Goal: Task Accomplishment & Management: Manage account settings

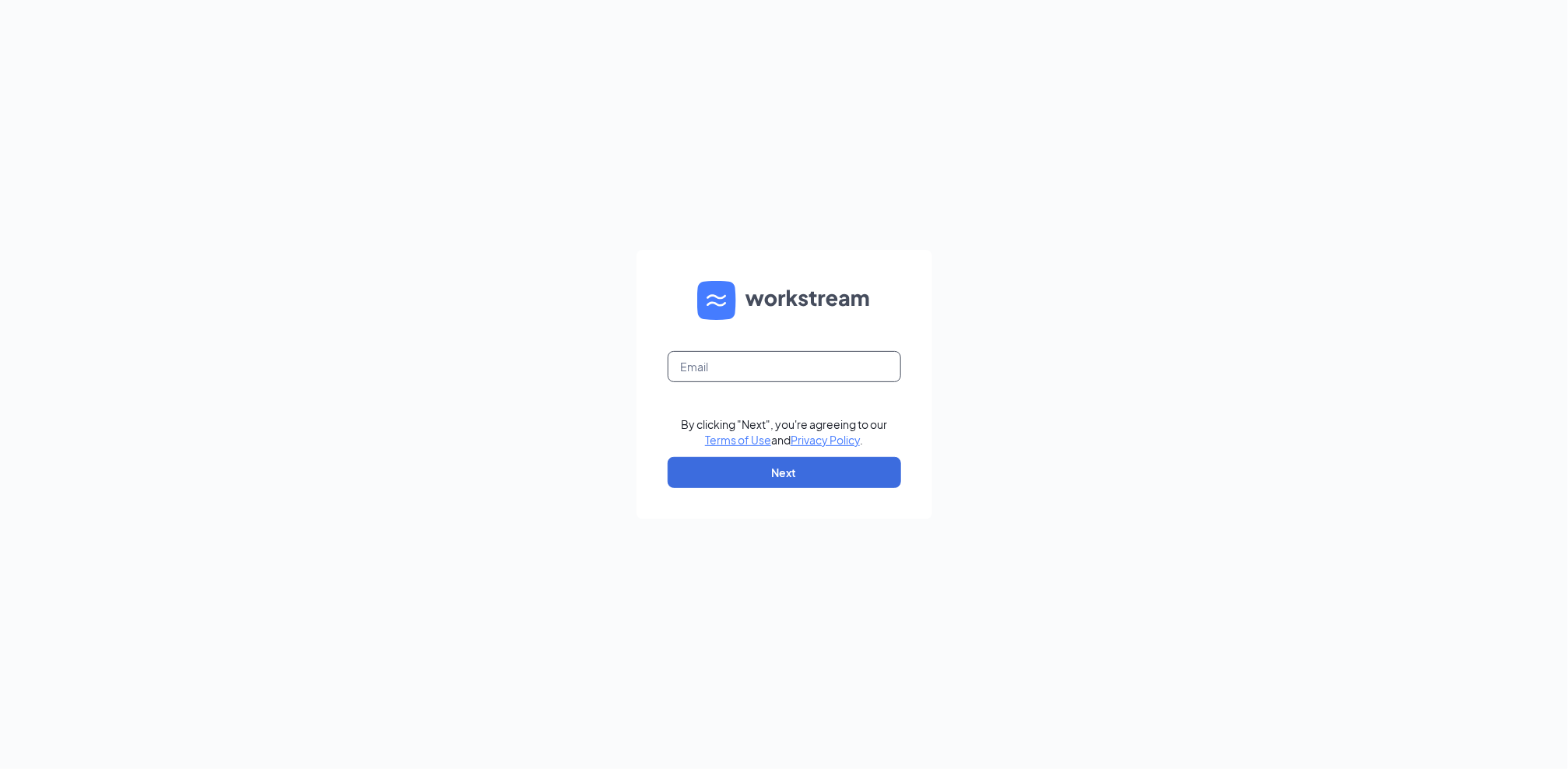
click at [826, 374] on input "text" at bounding box center [784, 366] width 233 height 31
type input "[EMAIL_ADDRESS][DOMAIN_NAME]"
click at [799, 472] on button "Next" at bounding box center [784, 472] width 233 height 31
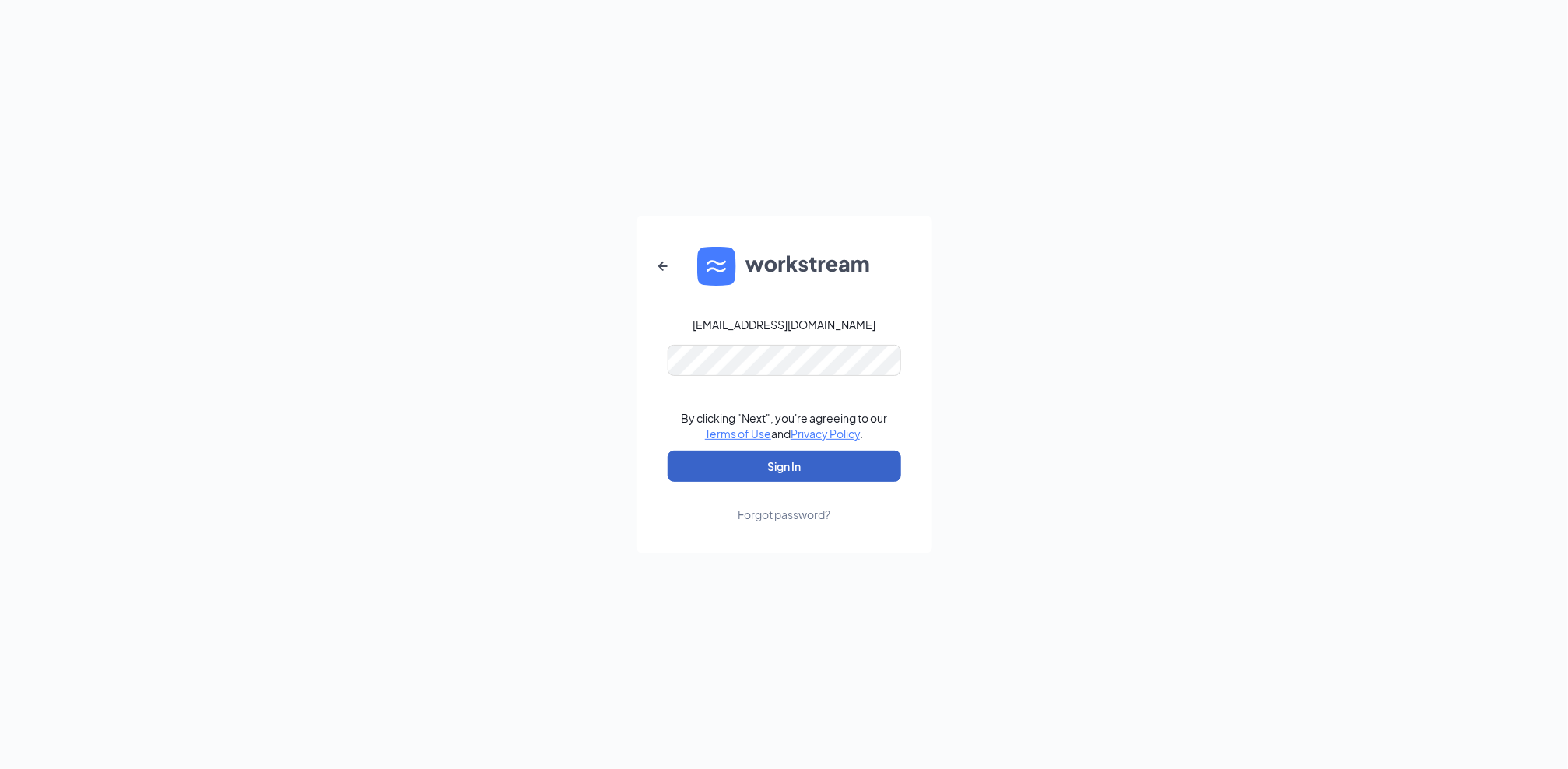
click at [812, 470] on button "Sign In" at bounding box center [784, 465] width 233 height 31
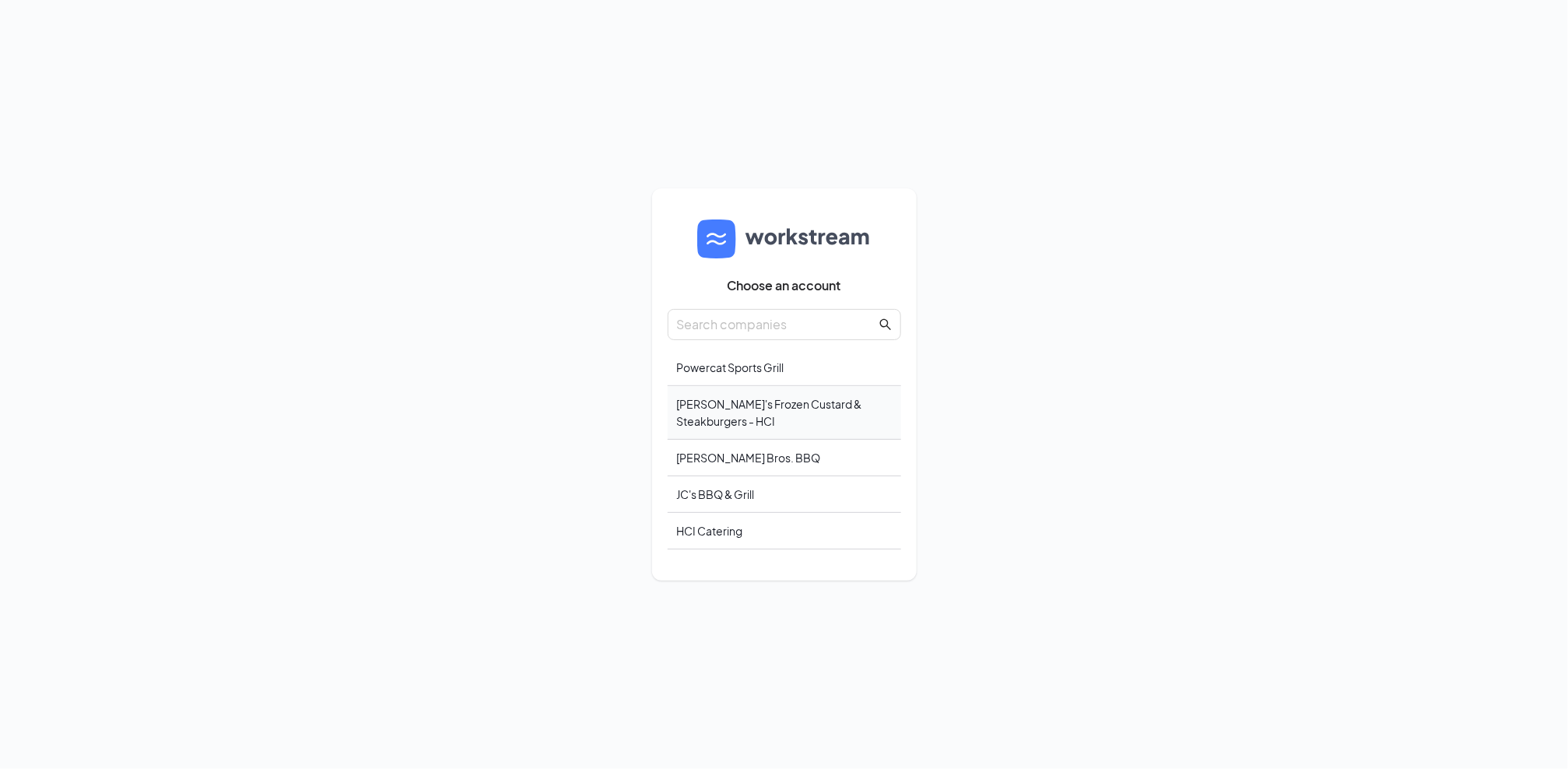
click at [784, 404] on div "[PERSON_NAME]'s Frozen Custard & Steakburgers - HCI" at bounding box center [784, 413] width 233 height 54
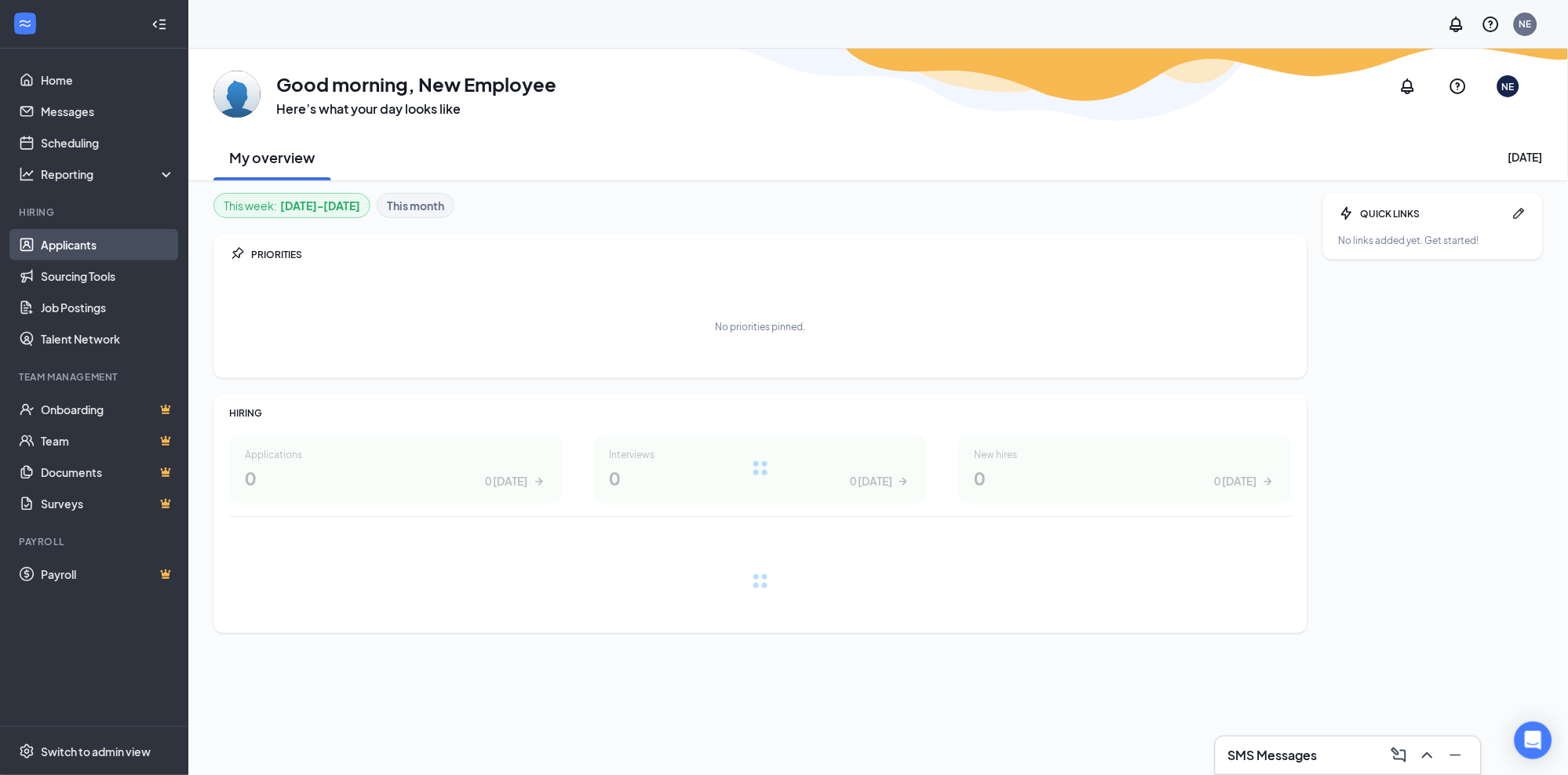
click at [84, 235] on link "Applicants" at bounding box center [108, 244] width 134 height 31
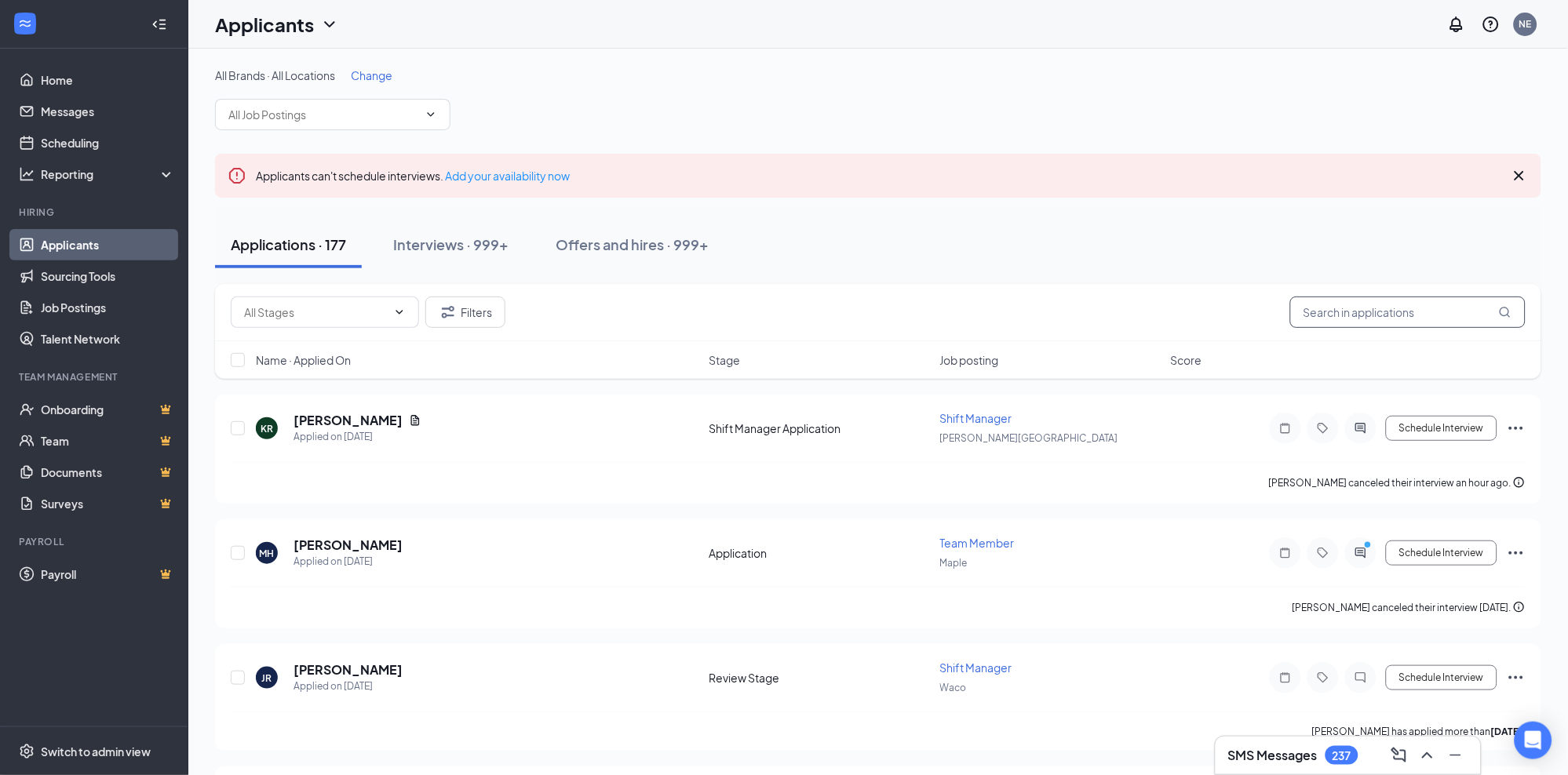
click at [1360, 312] on input "text" at bounding box center [1407, 312] width 235 height 31
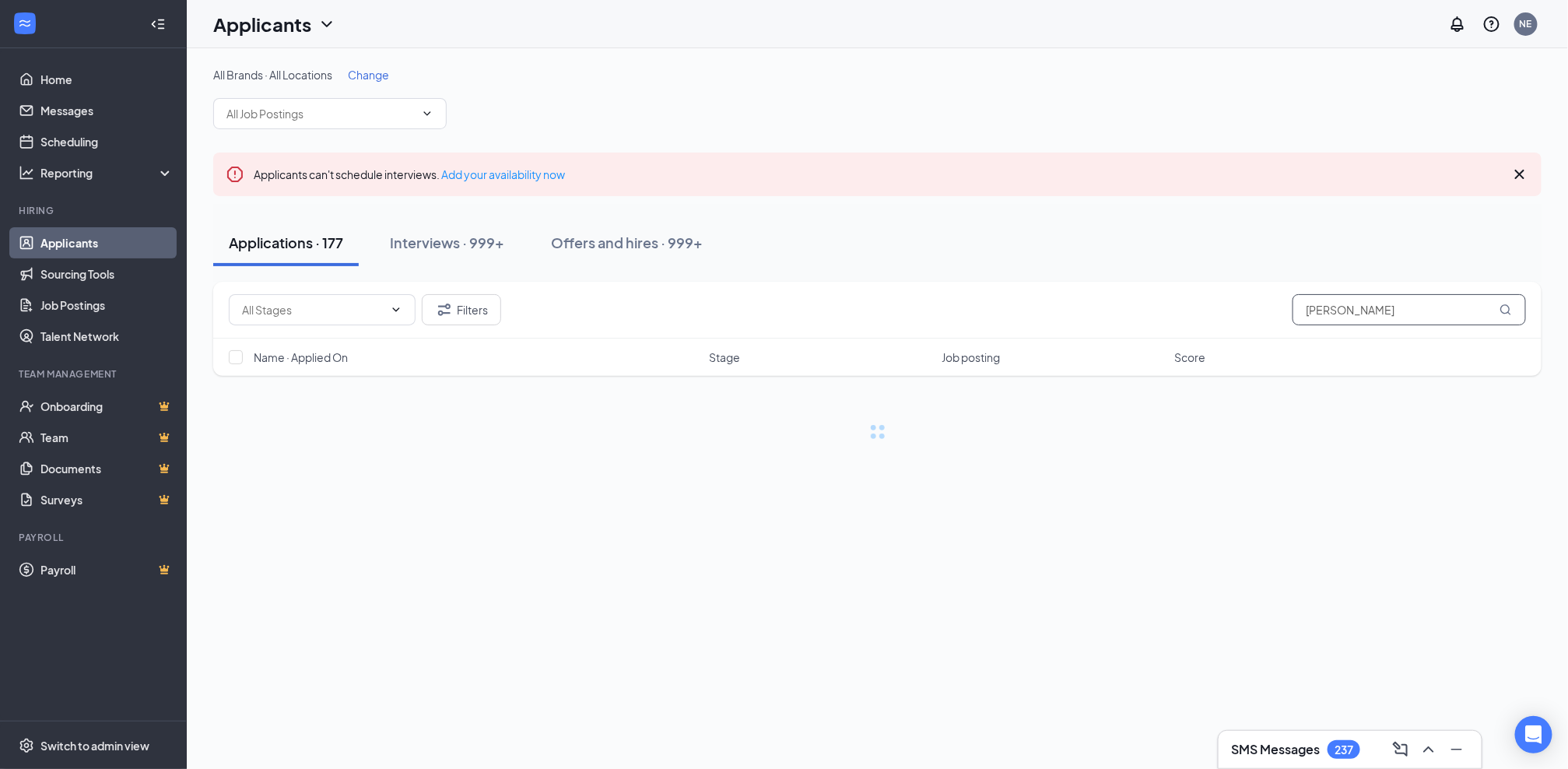
type input "[PERSON_NAME]"
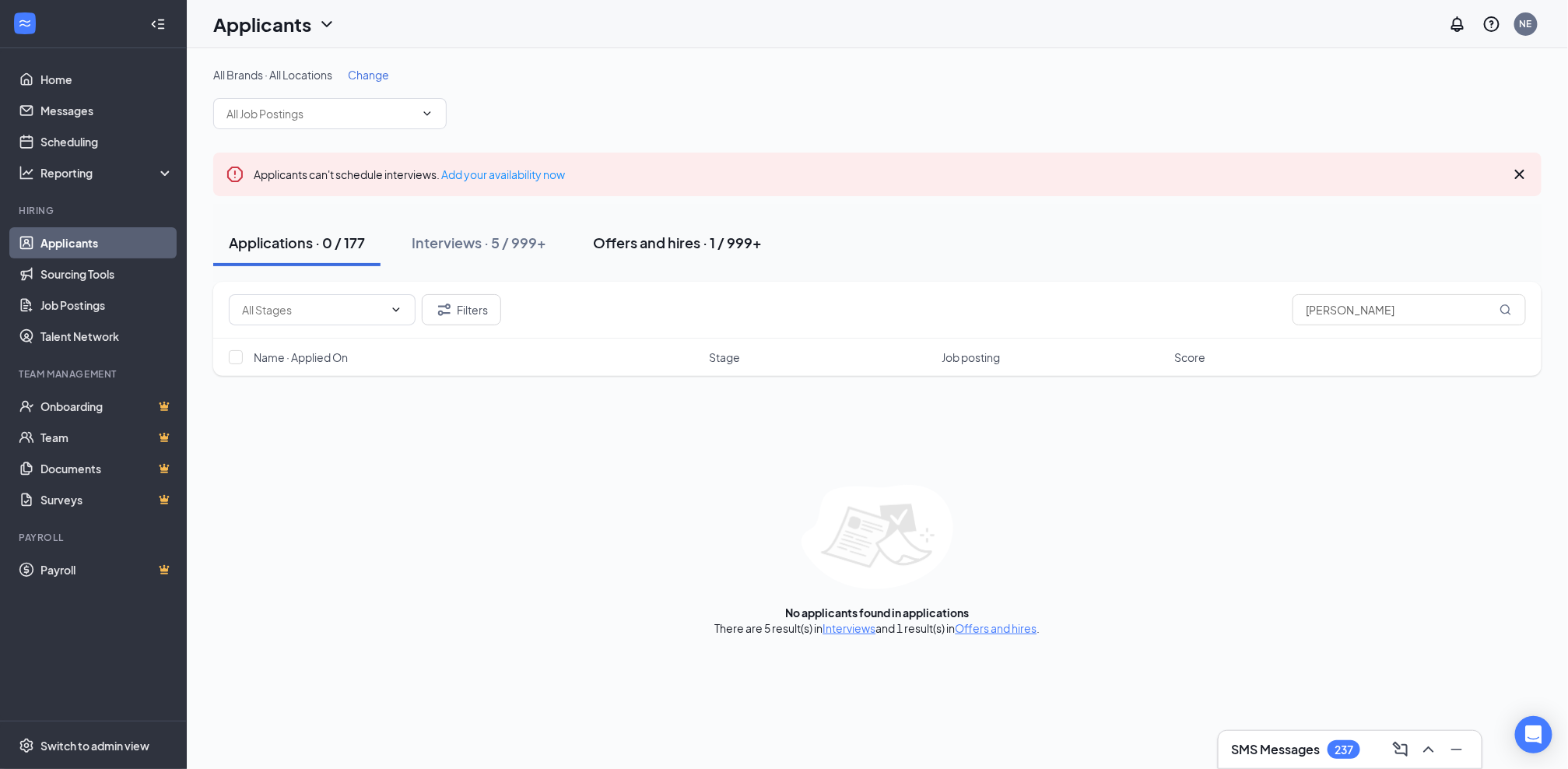
click at [697, 257] on button "Offers and hires · 1 / 999+" at bounding box center [677, 242] width 200 height 47
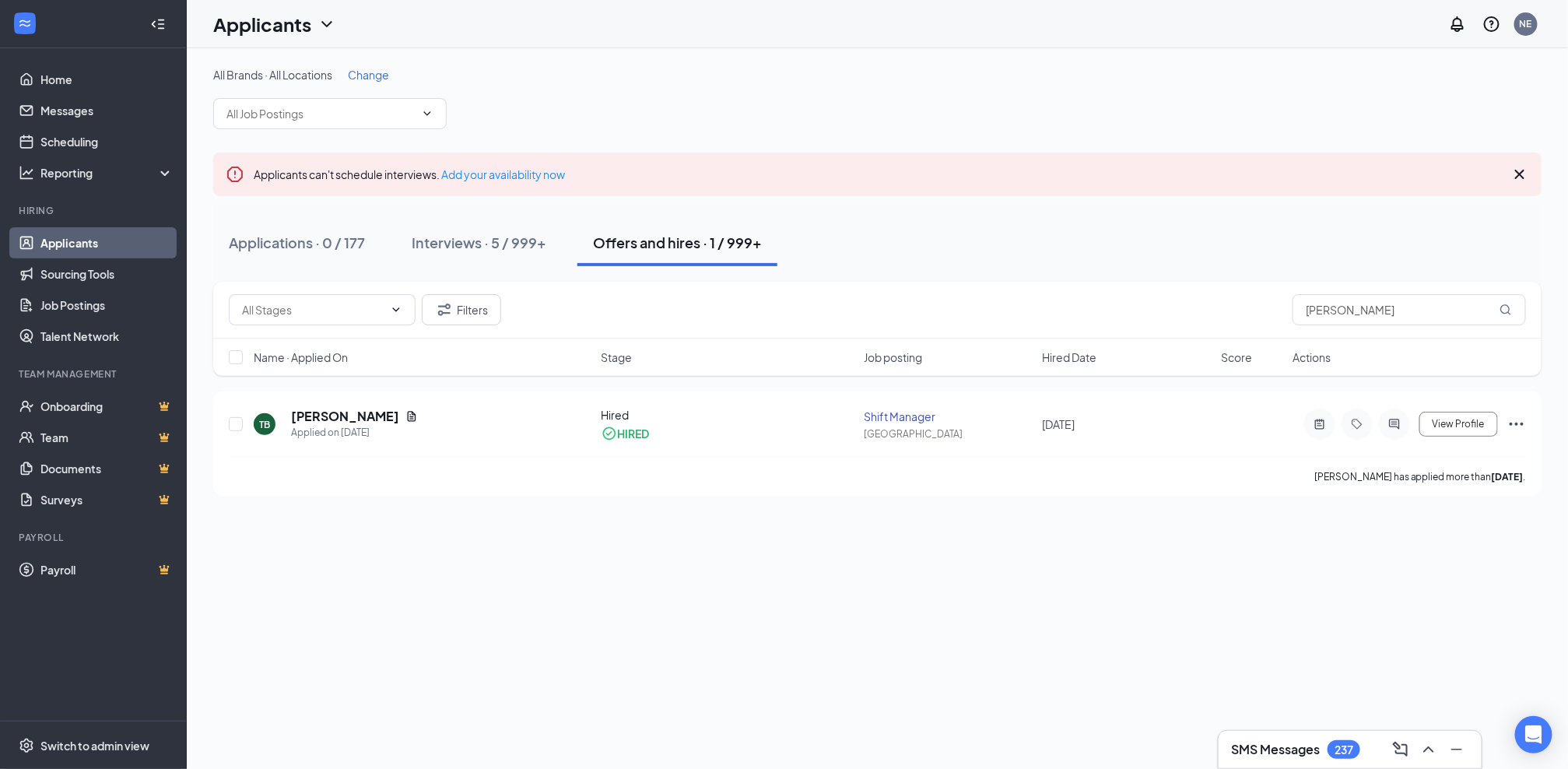
click at [538, 246] on div "Interviews · 5 / 999+" at bounding box center [479, 243] width 135 height 20
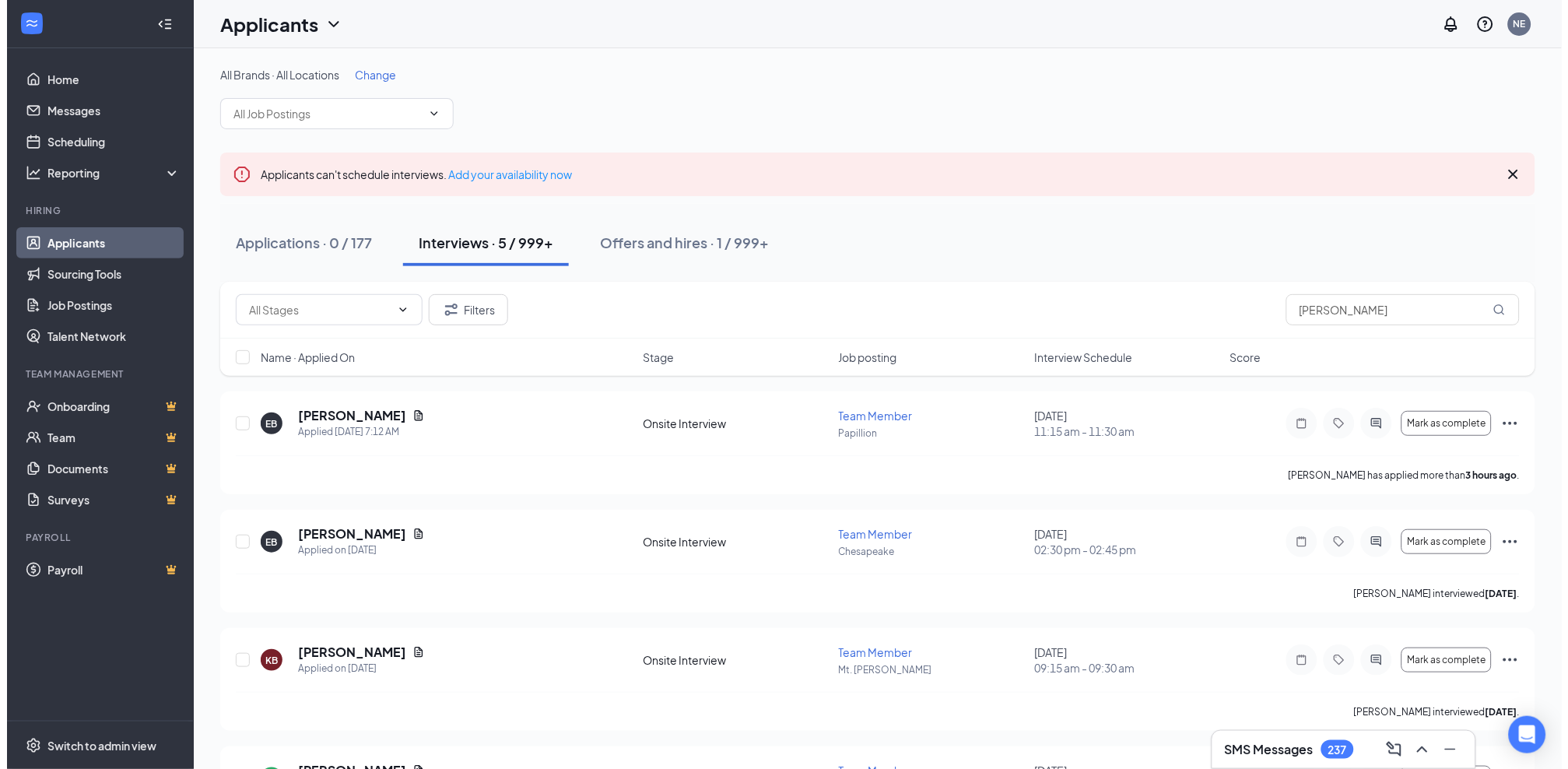
scroll to position [215, 0]
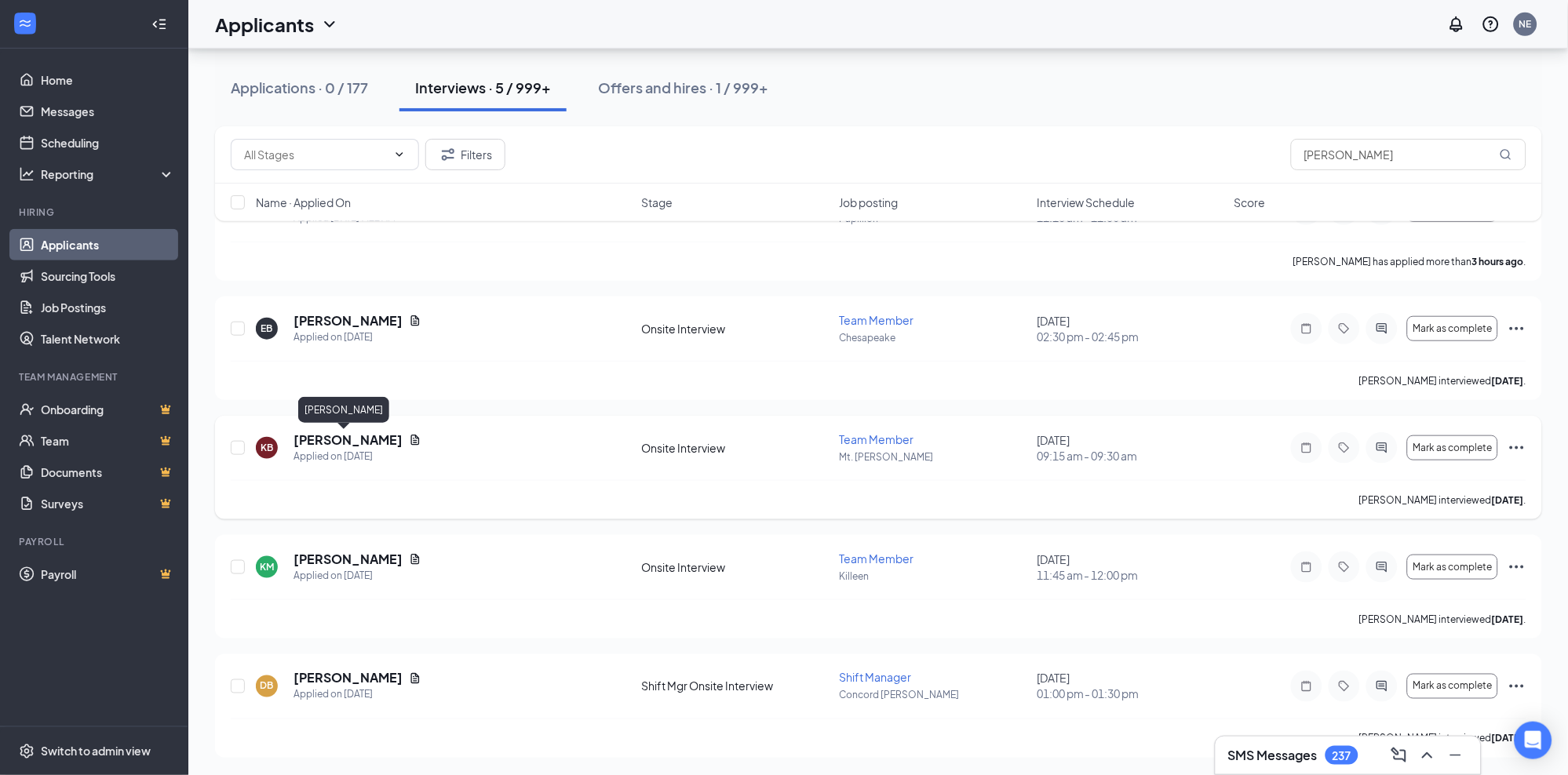
click at [356, 437] on h5 "[PERSON_NAME]" at bounding box center [348, 440] width 109 height 17
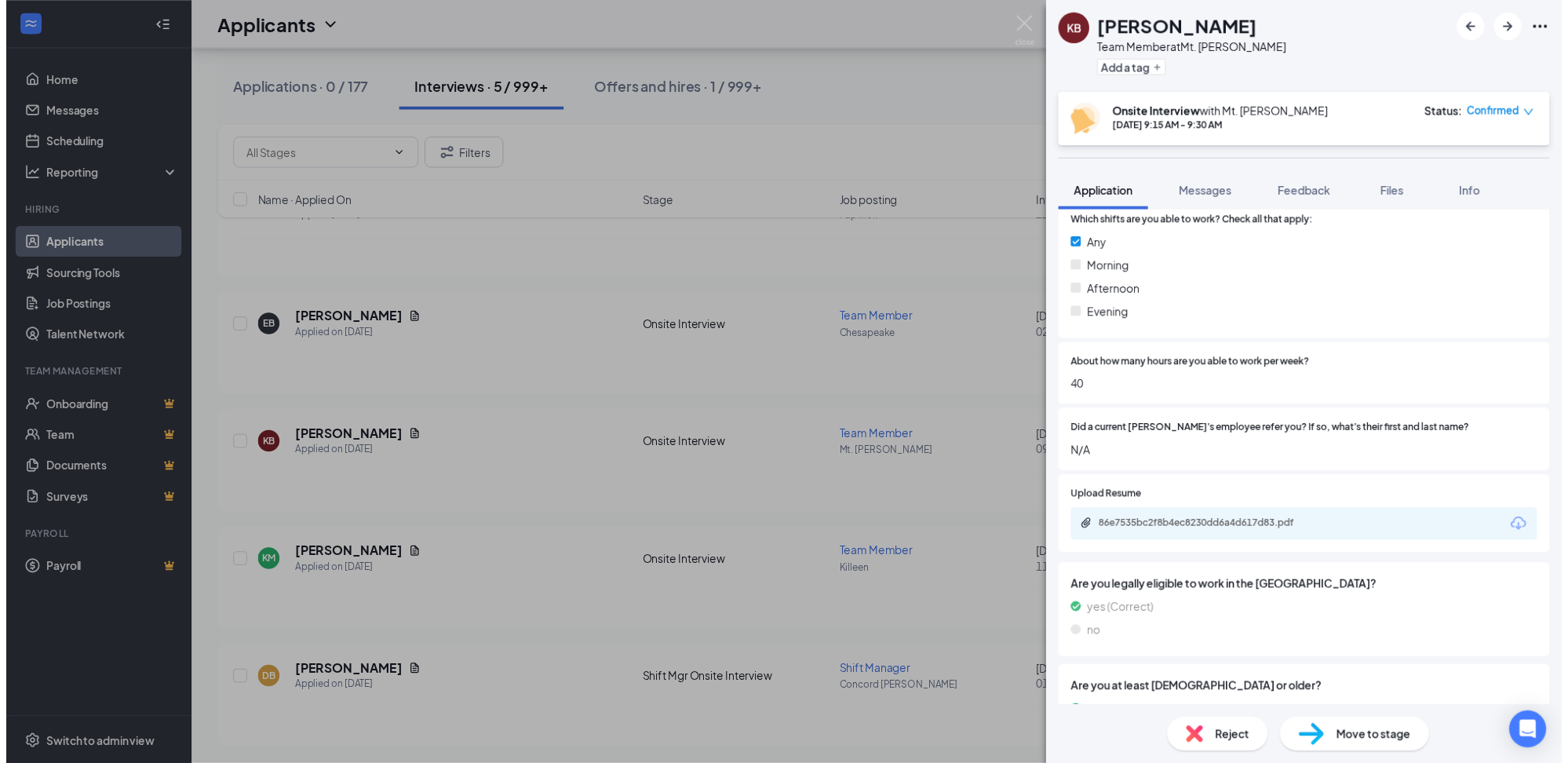
scroll to position [785, 0]
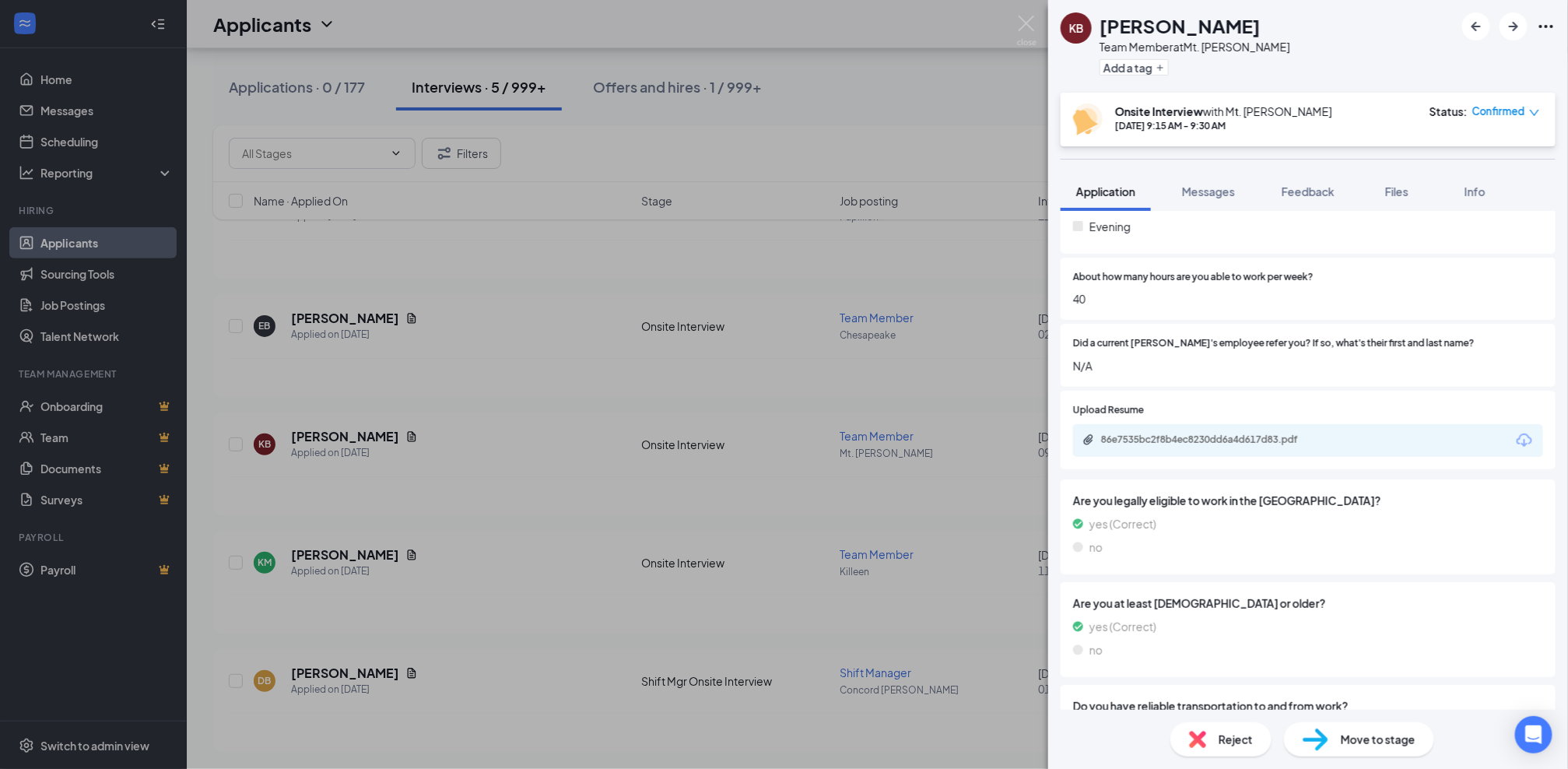
click at [782, 91] on div "KB [PERSON_NAME] Team Member at Mt. [PERSON_NAME] Add a tag Onsite Interview wi…" at bounding box center [784, 384] width 1568 height 769
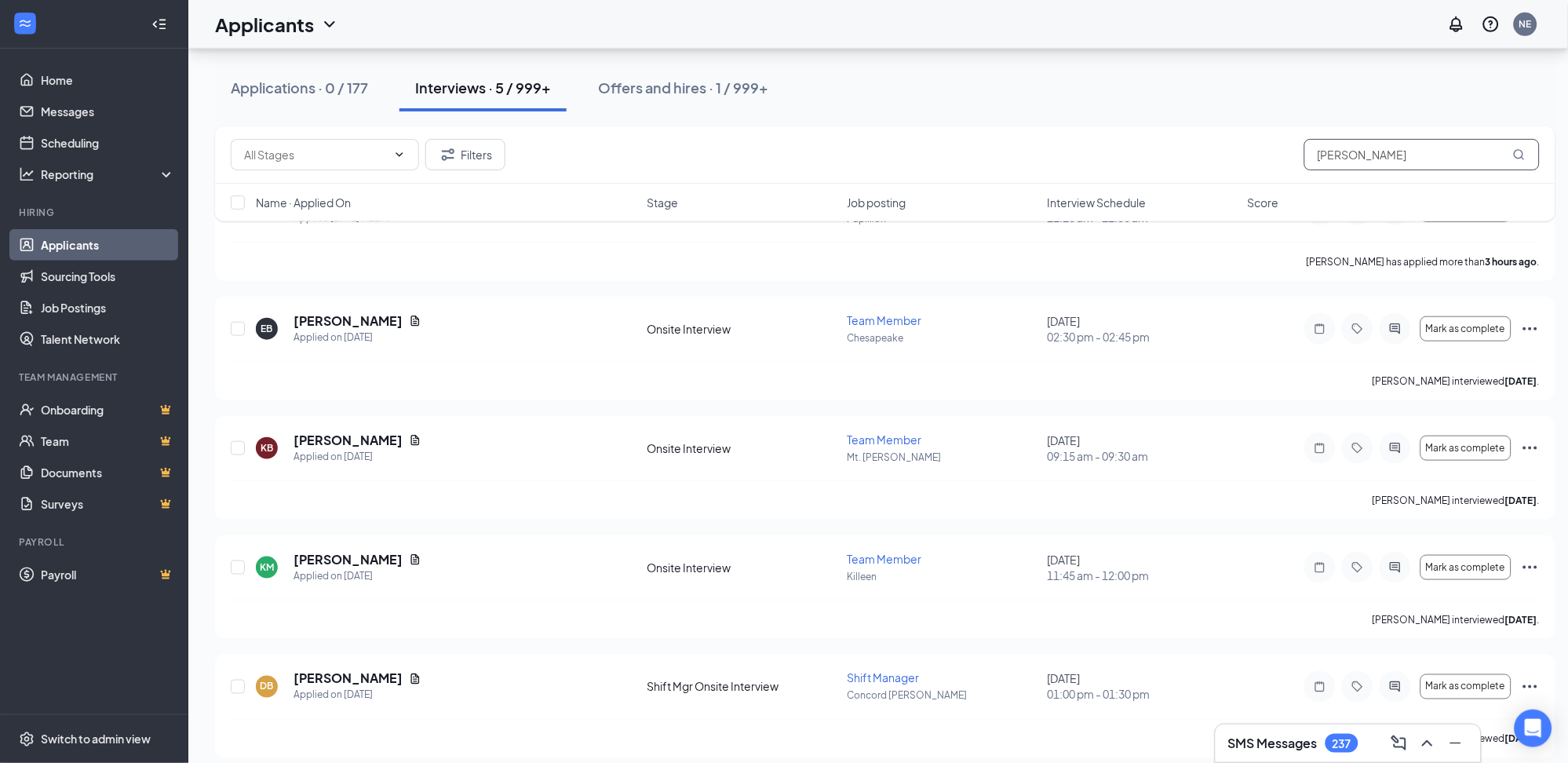
drag, startPoint x: 1391, startPoint y: 151, endPoint x: 1264, endPoint y: 148, distance: 126.4
click at [1264, 148] on div "Filters [PERSON_NAME]" at bounding box center [885, 154] width 1309 height 31
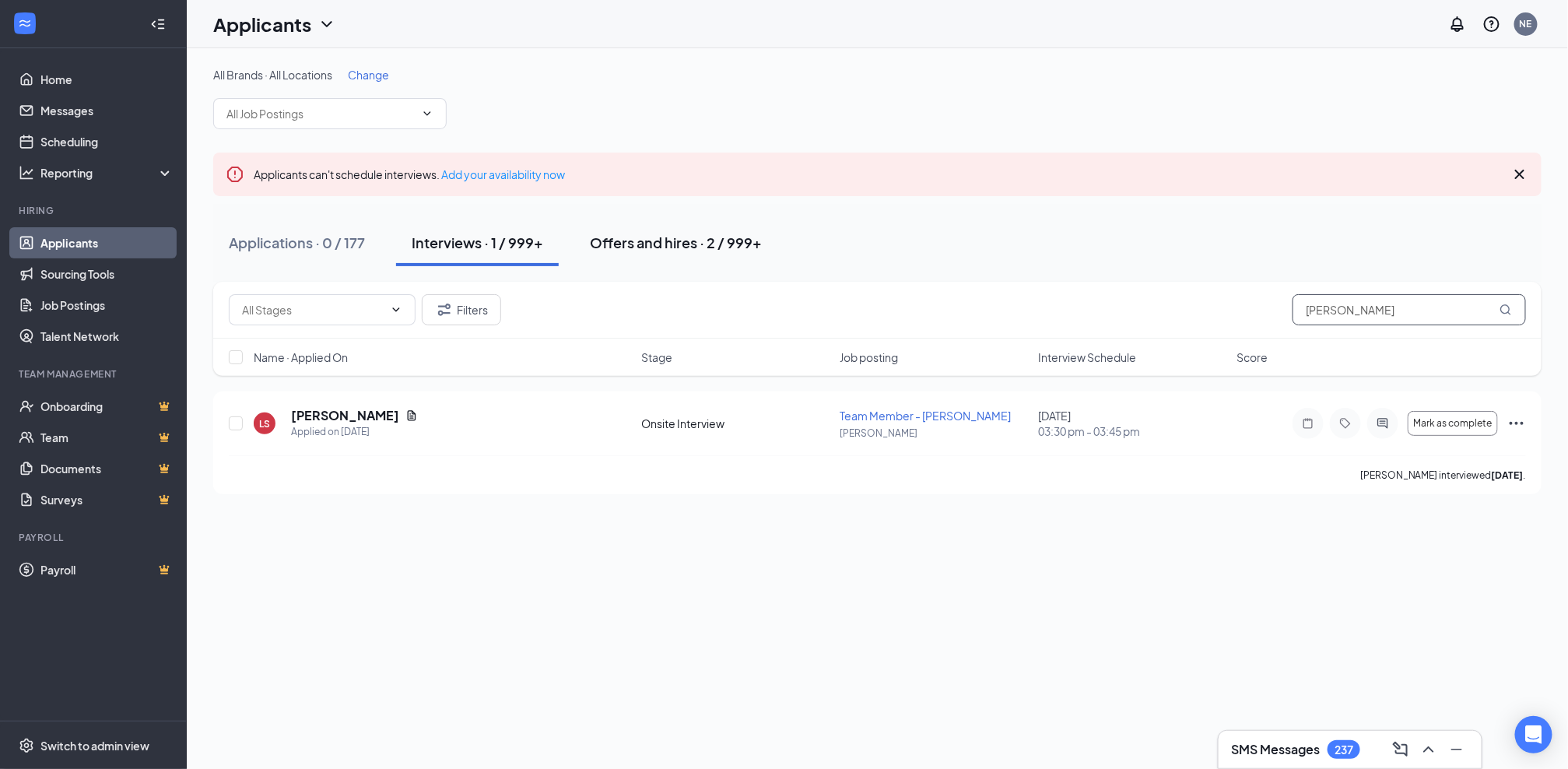
type input "[PERSON_NAME]"
click at [702, 259] on button "Offers and hires · 2 / 999+" at bounding box center [675, 242] width 203 height 47
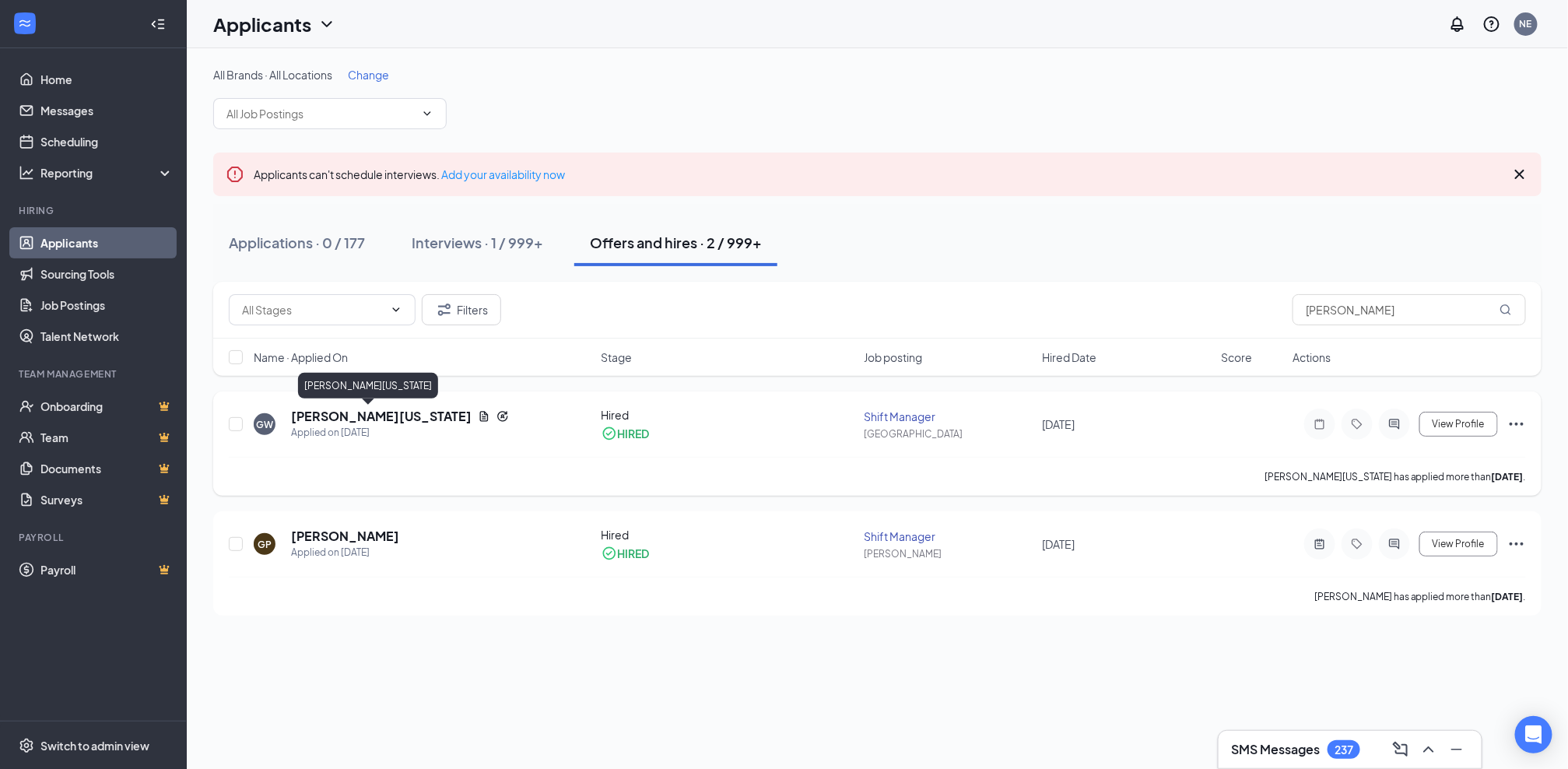
click at [353, 422] on h5 "[PERSON_NAME][US_STATE]" at bounding box center [382, 416] width 181 height 17
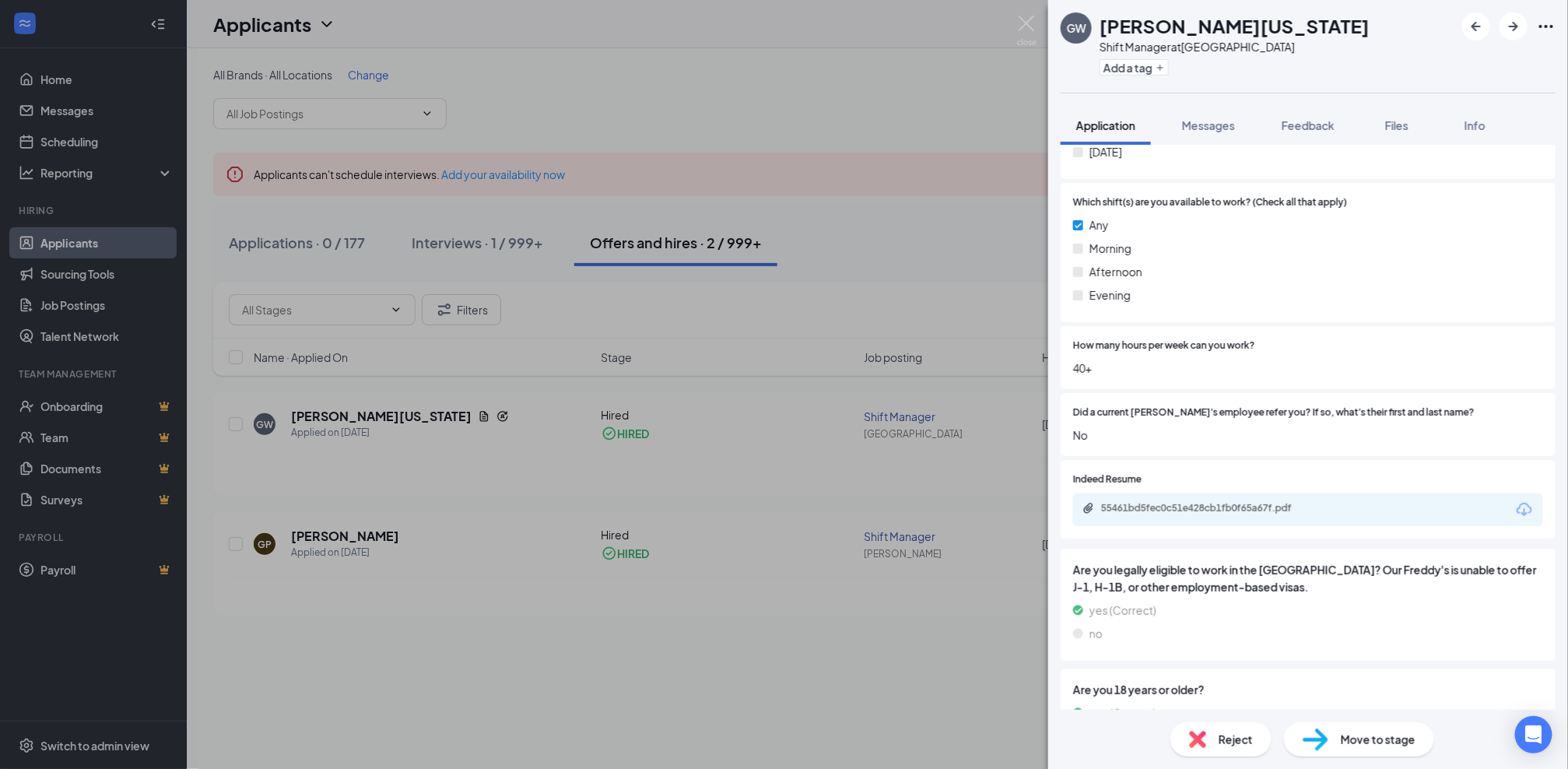
scroll to position [516, 0]
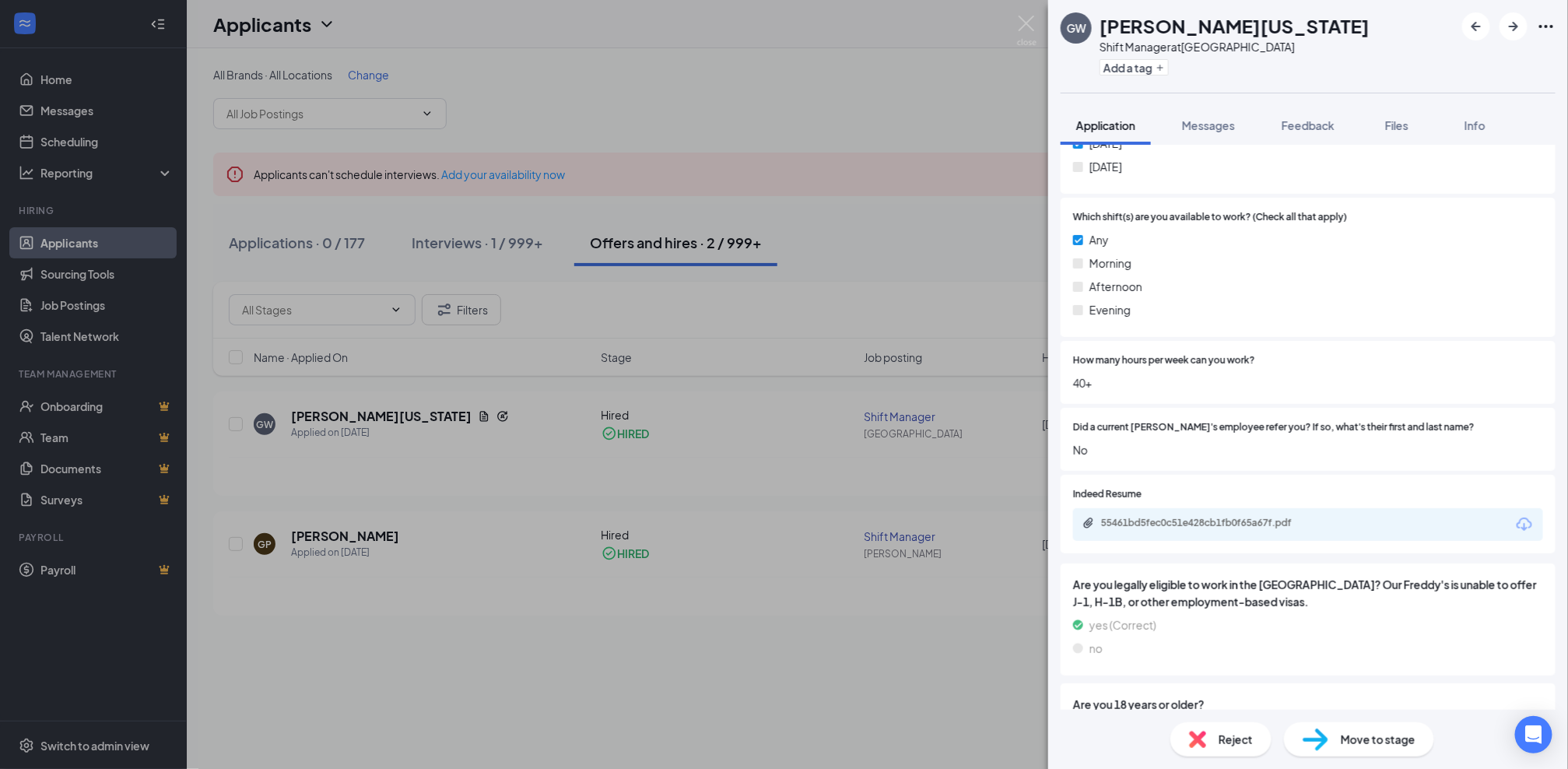
click at [877, 112] on div "GW [PERSON_NAME][US_STATE] Shift Manager at [GEOGRAPHIC_DATA] Add a tag Applica…" at bounding box center [784, 384] width 1568 height 769
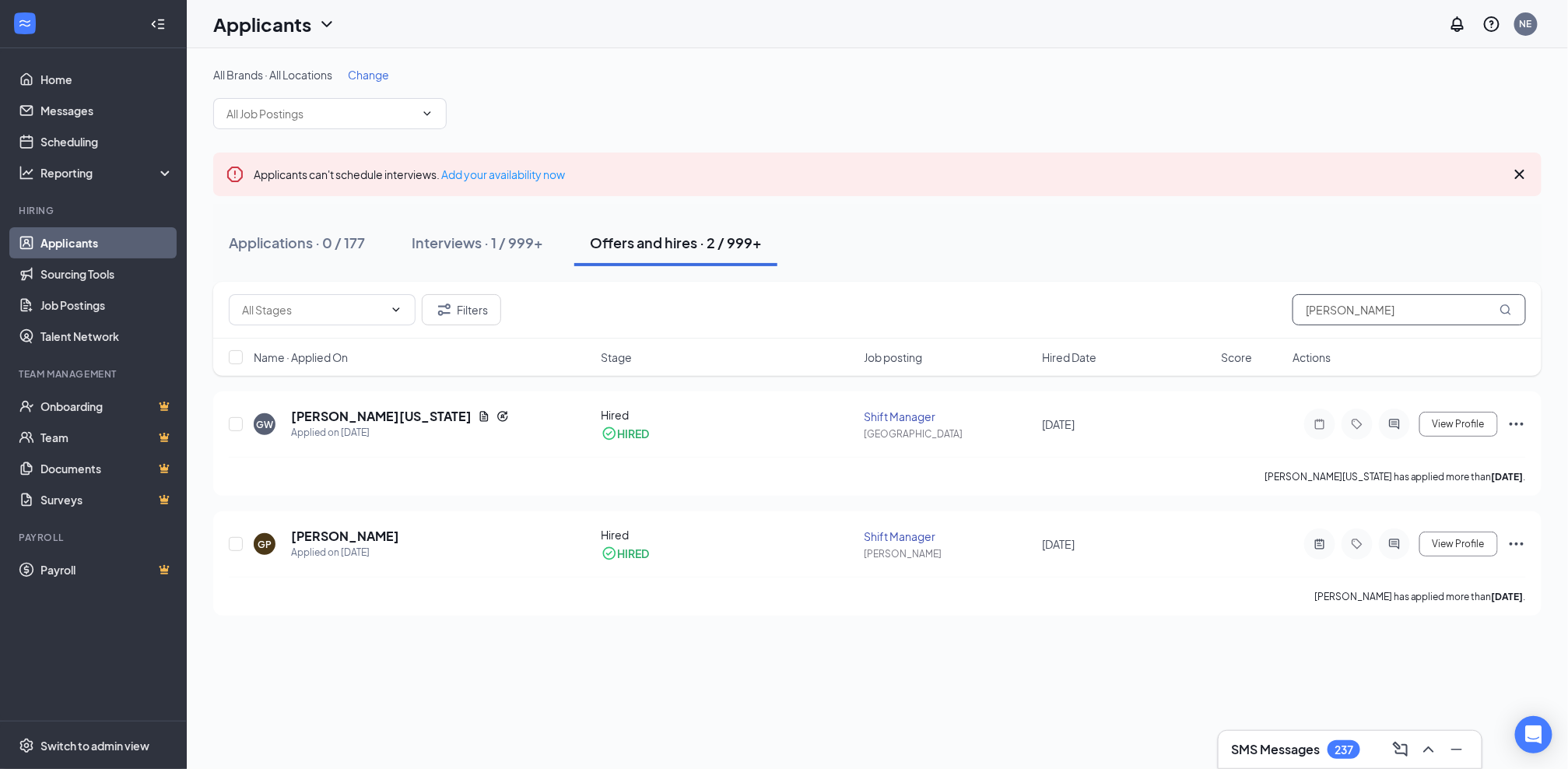
drag, startPoint x: 1383, startPoint y: 320, endPoint x: 1184, endPoint y: 302, distance: 199.8
click at [1184, 302] on div "Filters [PERSON_NAME]" at bounding box center [878, 310] width 1297 height 31
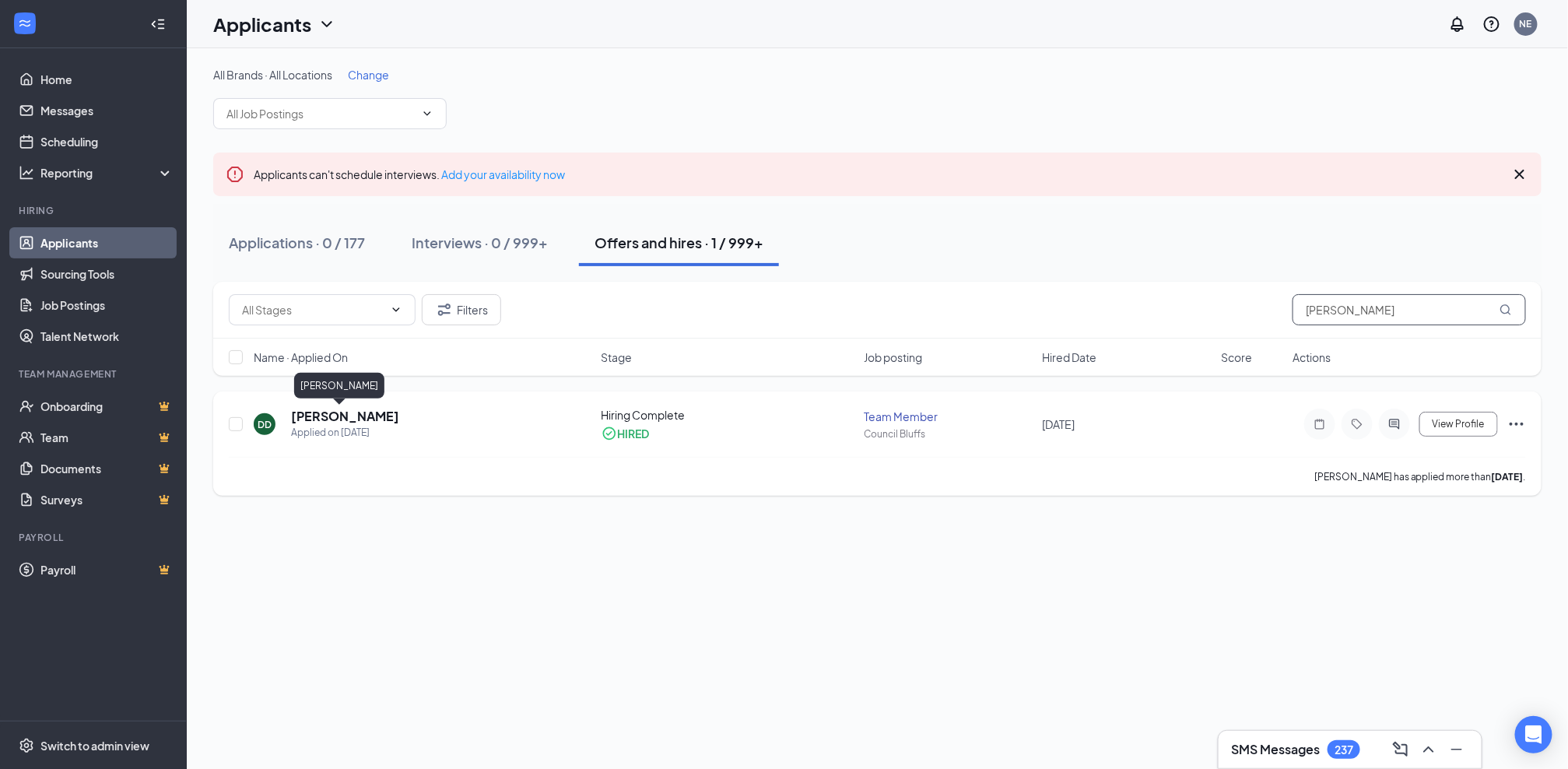
type input "[PERSON_NAME]"
click at [336, 409] on h5 "[PERSON_NAME]" at bounding box center [345, 416] width 108 height 17
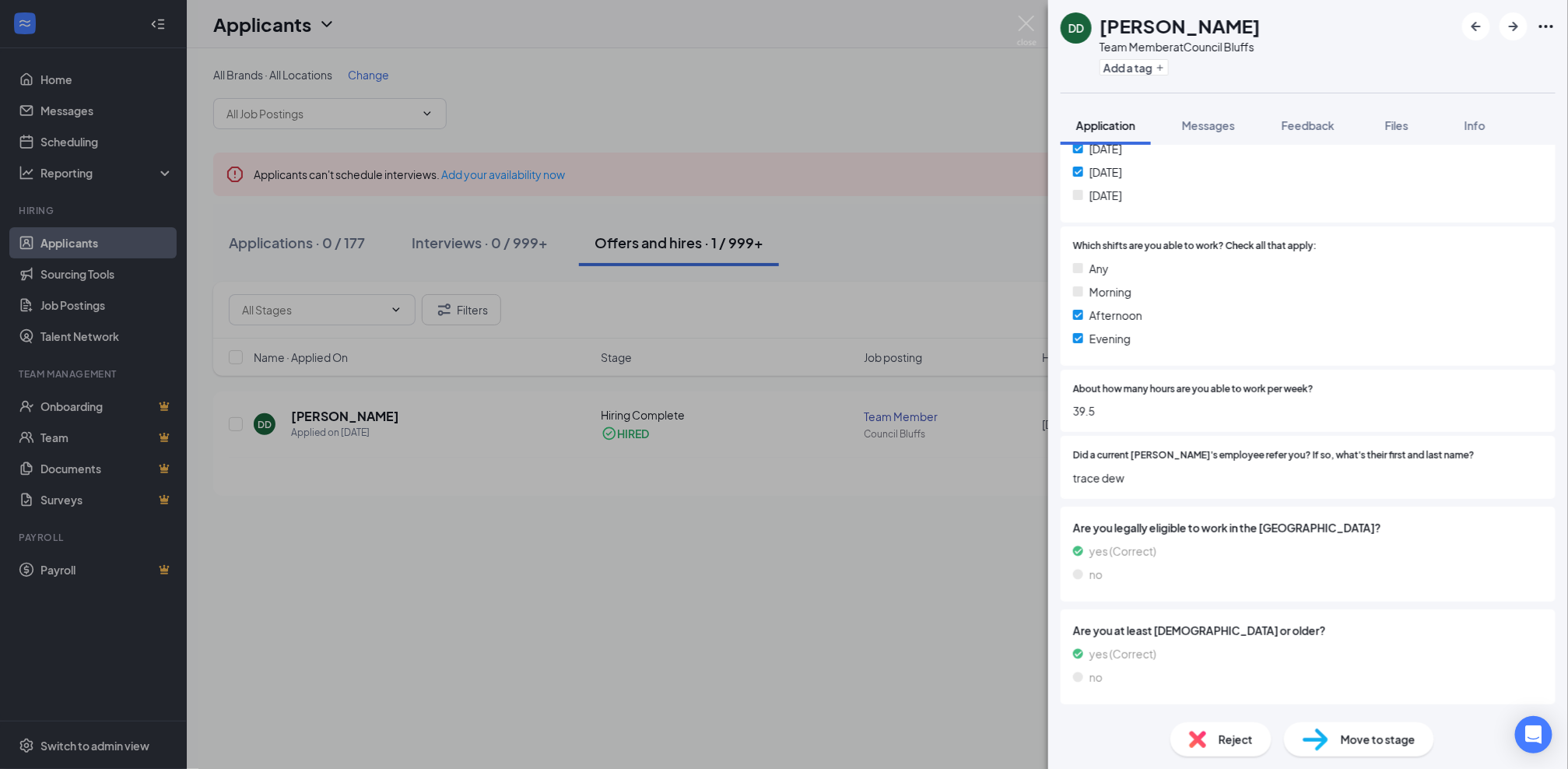
scroll to position [605, 0]
